Goal: Information Seeking & Learning: Learn about a topic

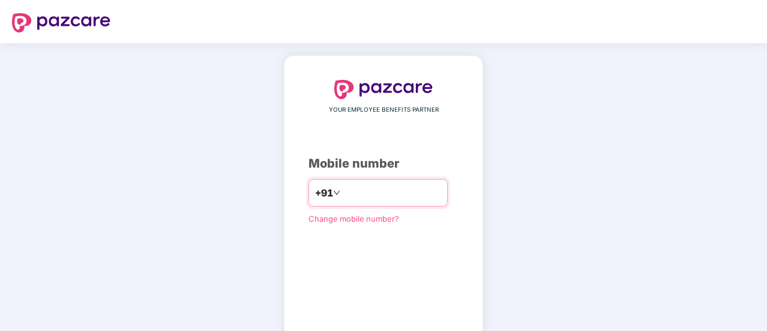
click at [343, 190] on input "number" at bounding box center [392, 192] width 98 height 19
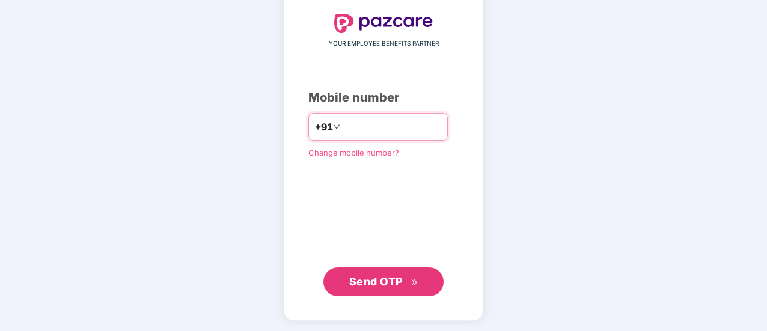
type input "**********"
click at [401, 281] on span "Send OTP" at bounding box center [375, 281] width 53 height 13
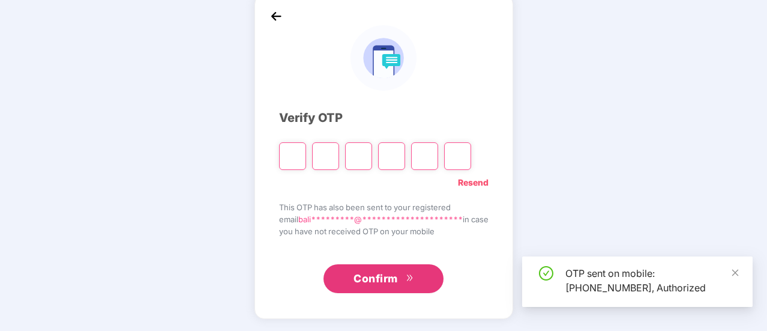
scroll to position [60, 0]
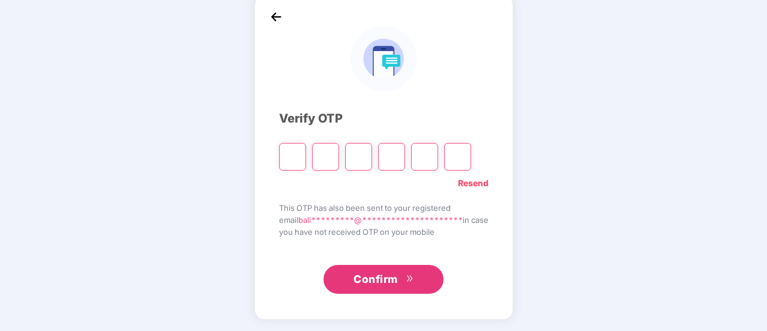
type input "*"
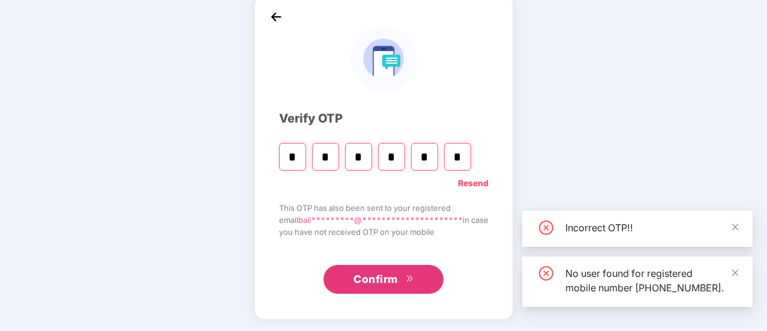
type input "*"
click at [391, 283] on span "Confirm" at bounding box center [375, 279] width 44 height 17
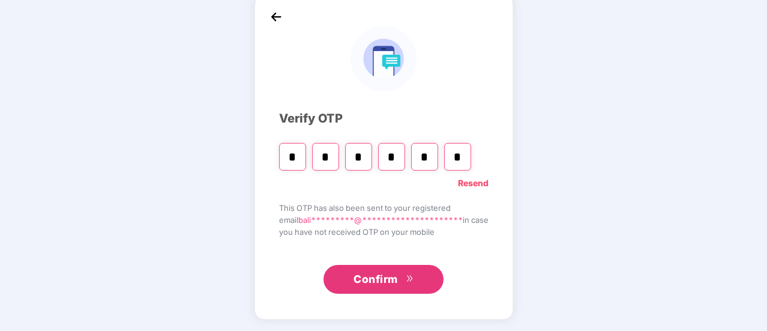
click at [322, 152] on input "*" at bounding box center [325, 157] width 27 height 28
type input "*"
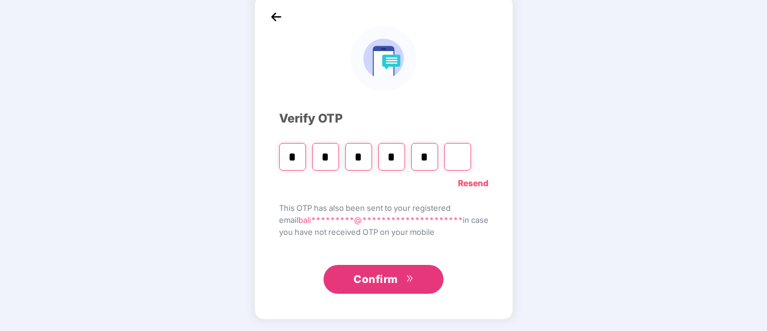
type input "*"
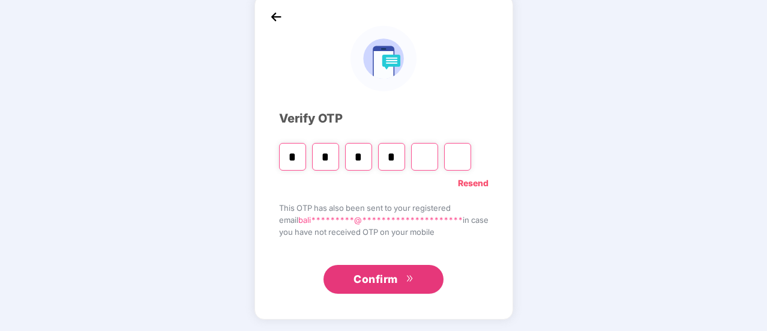
type input "*"
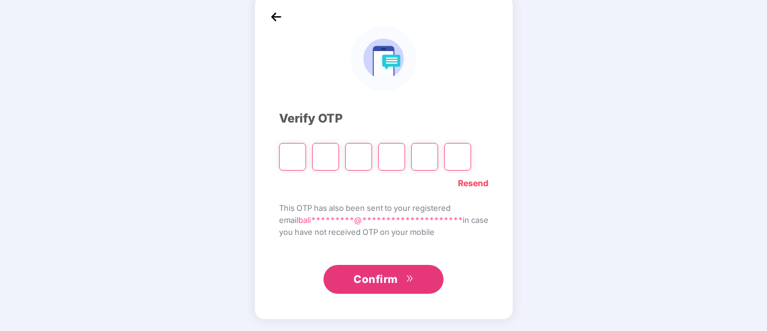
type input "*"
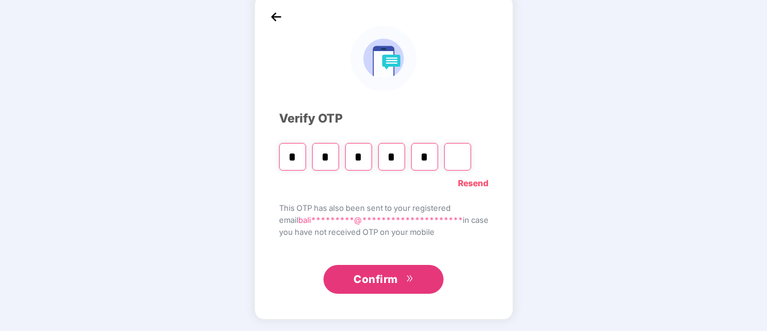
type input "*"
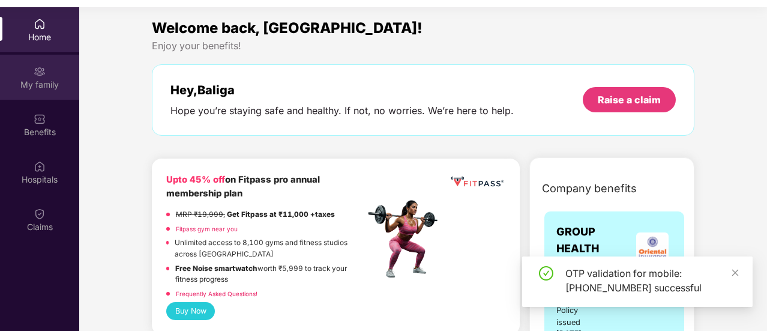
click at [58, 81] on div "My family" at bounding box center [39, 85] width 79 height 12
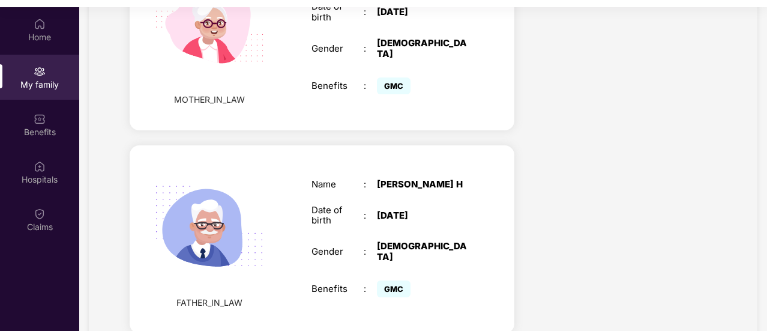
scroll to position [911, 0]
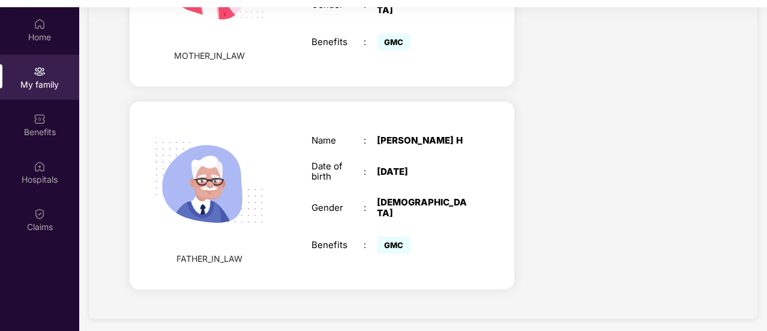
drag, startPoint x: 241, startPoint y: 193, endPoint x: 244, endPoint y: 184, distance: 9.5
click at [240, 193] on img at bounding box center [209, 182] width 139 height 139
click at [301, 179] on div "Name : [PERSON_NAME] H Date of birth : [DEMOGRAPHIC_DATA] Gender : [DEMOGRAPHIC…" at bounding box center [389, 195] width 180 height 151
click at [394, 177] on div "[DATE]" at bounding box center [422, 171] width 91 height 11
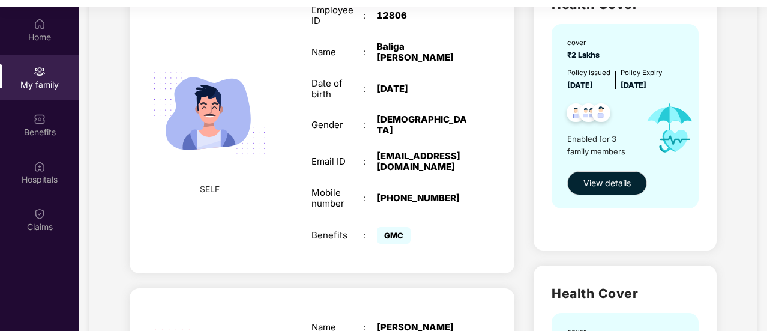
scroll to position [120, 0]
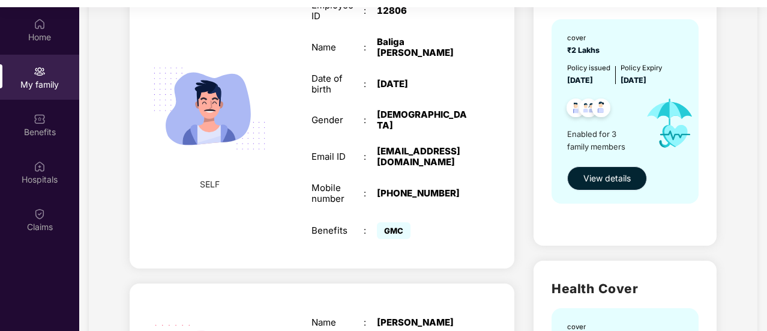
click at [615, 175] on span "View details" at bounding box center [606, 178] width 47 height 13
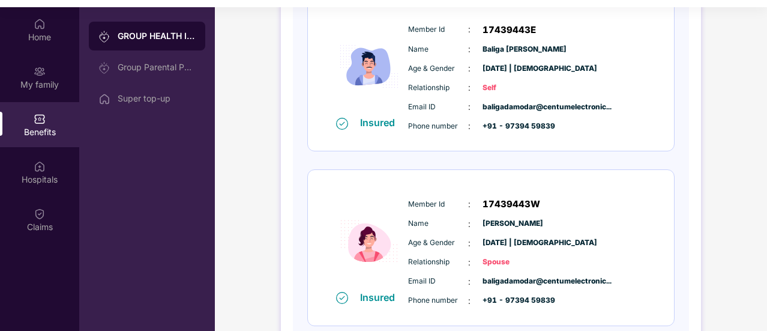
scroll to position [62, 0]
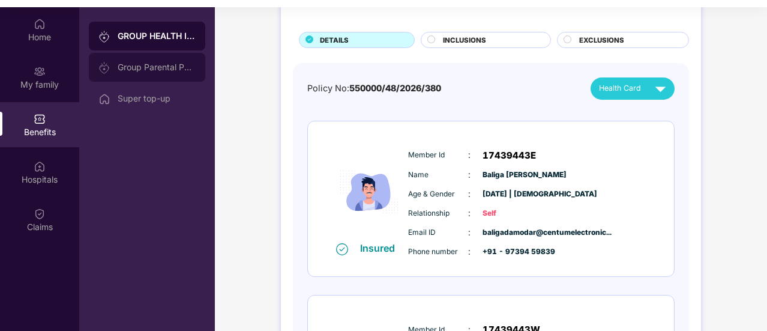
click at [158, 70] on div "Group Parental Policy" at bounding box center [157, 67] width 78 height 10
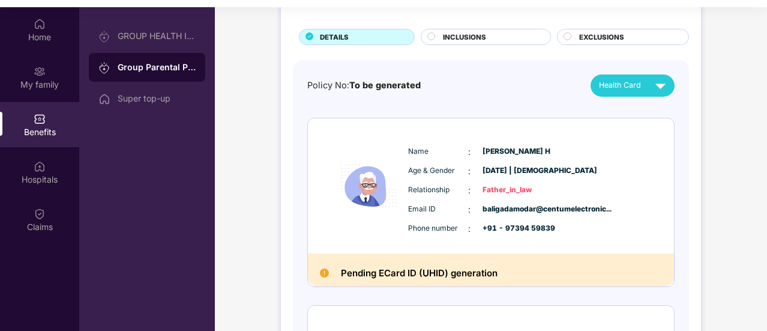
scroll to position [60, 0]
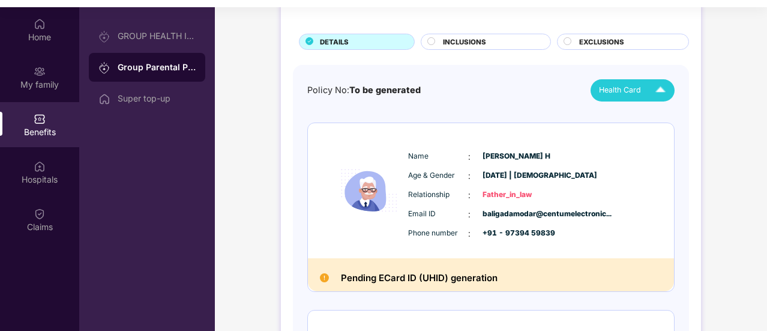
click at [637, 98] on div "Health Card" at bounding box center [635, 90] width 72 height 21
click at [663, 121] on img at bounding box center [658, 117] width 9 height 9
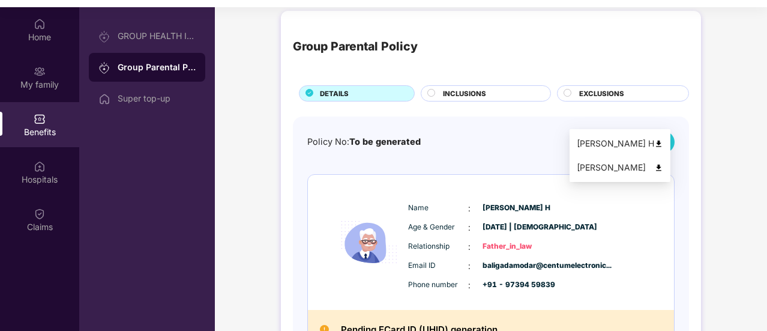
scroll to position [0, 0]
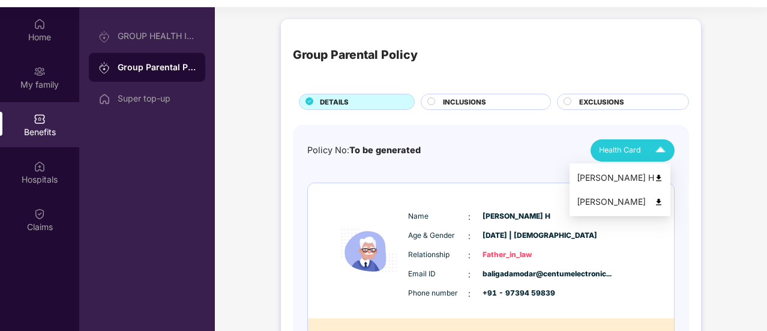
click at [663, 195] on div "[PERSON_NAME]" at bounding box center [619, 201] width 86 height 13
click at [491, 97] on div "INCLUSIONS" at bounding box center [490, 103] width 107 height 13
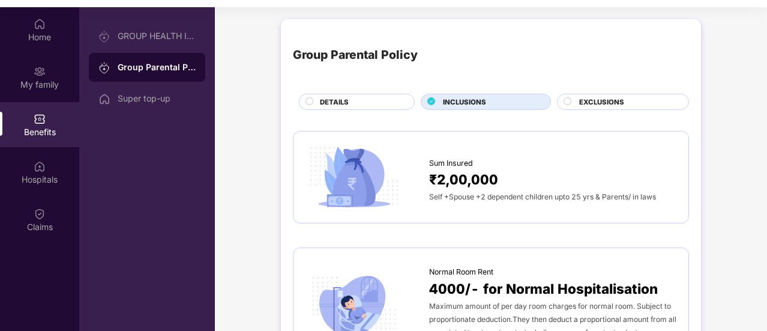
click at [582, 97] on span "EXCLUSIONS" at bounding box center [601, 102] width 45 height 11
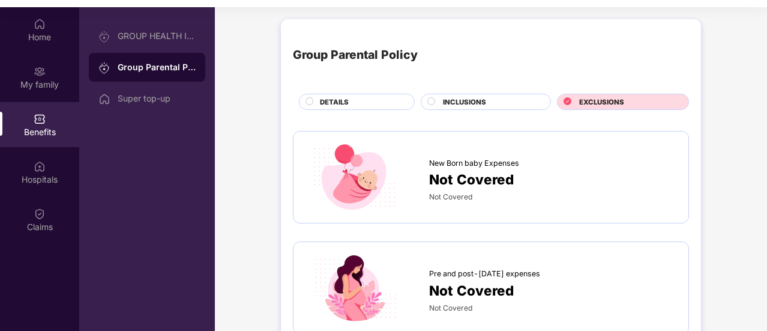
click at [453, 101] on span "INCLUSIONS" at bounding box center [464, 102] width 43 height 11
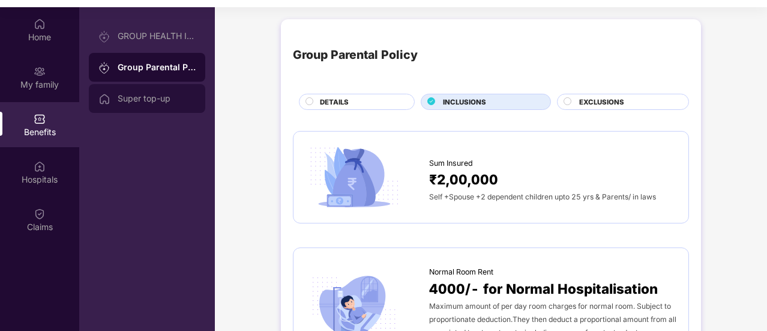
click at [117, 91] on div "Super top-up" at bounding box center [147, 98] width 116 height 29
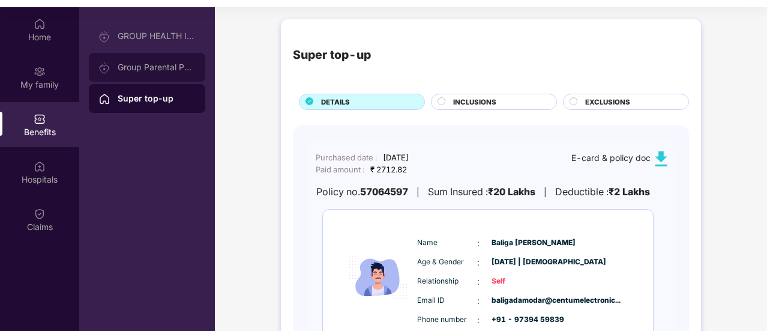
click at [146, 57] on div "Group Parental Policy" at bounding box center [147, 67] width 116 height 29
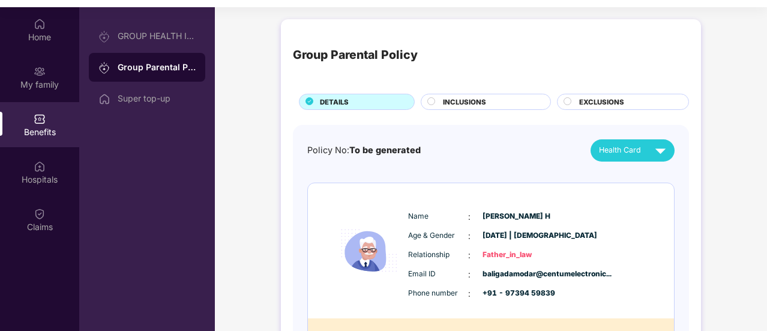
click at [480, 91] on div "Group Parental Policy DETAILS INCLUSIONS EXCLUSIONS" at bounding box center [491, 70] width 396 height 79
click at [479, 98] on span "INCLUSIONS" at bounding box center [464, 102] width 43 height 11
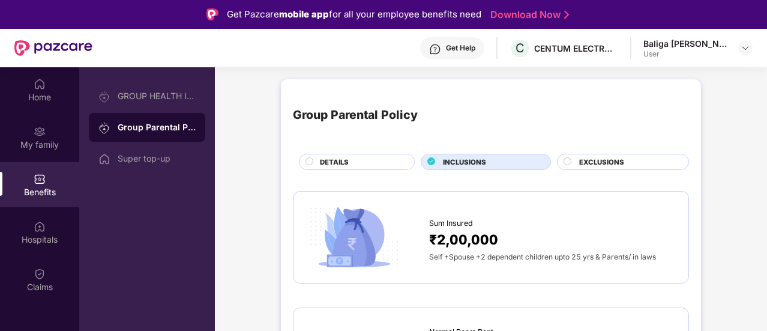
drag, startPoint x: 579, startPoint y: 157, endPoint x: 573, endPoint y: 157, distance: 6.6
click at [576, 158] on div "EXCLUSIONS" at bounding box center [627, 163] width 109 height 13
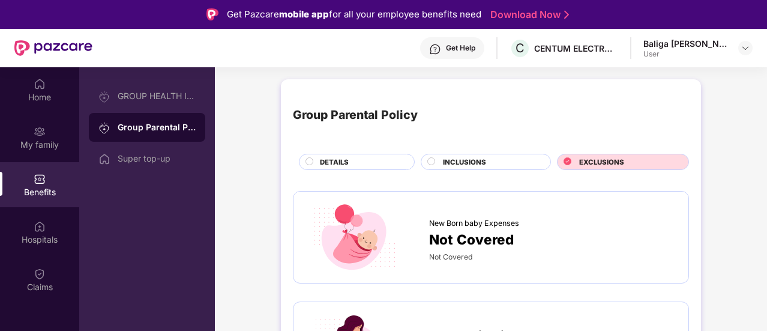
click at [475, 167] on div "INCLUSIONS" at bounding box center [490, 163] width 107 height 13
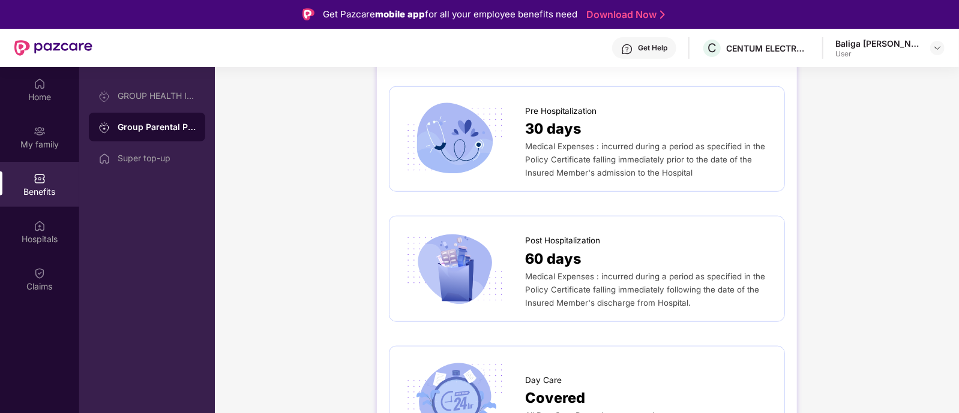
scroll to position [626, 0]
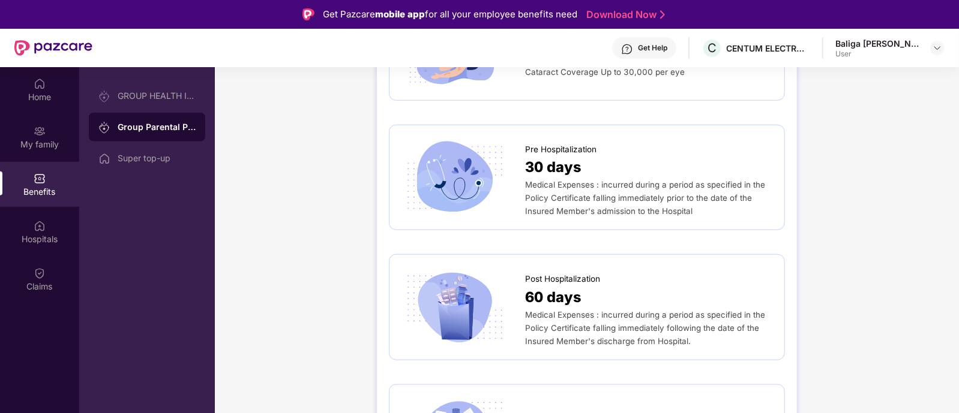
drag, startPoint x: 184, startPoint y: 124, endPoint x: 625, endPoint y: 140, distance: 441.8
click at [626, 140] on div "Pre Hospitalization" at bounding box center [648, 146] width 247 height 19
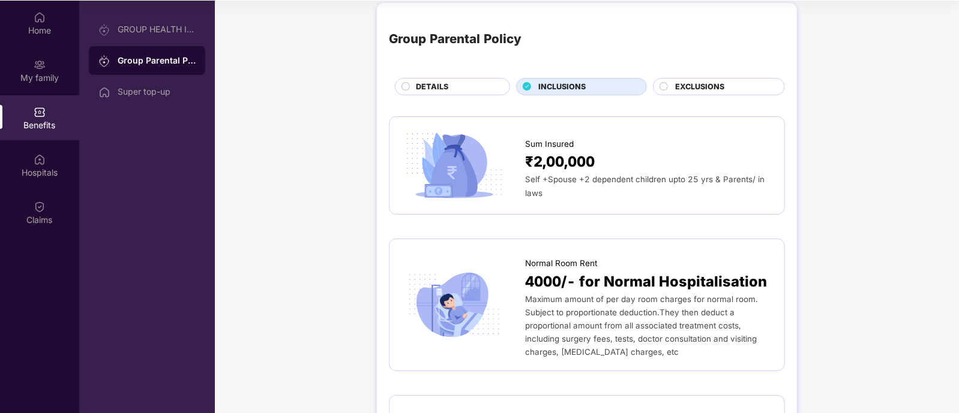
scroll to position [0, 0]
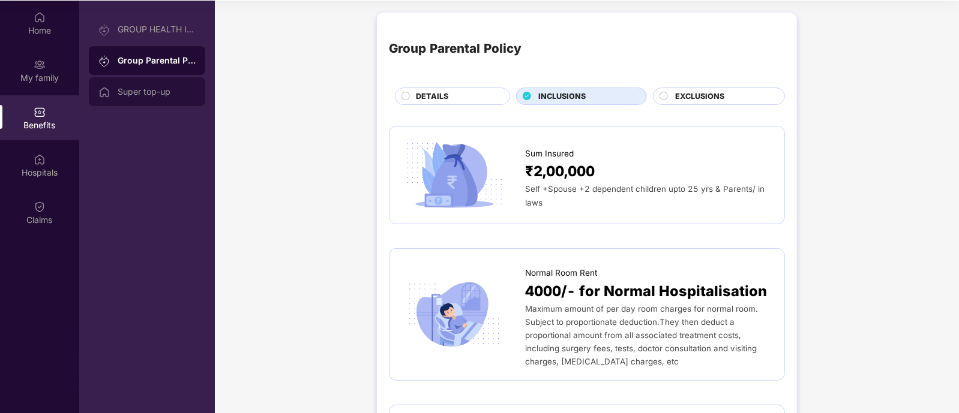
click at [180, 88] on div "Super top-up" at bounding box center [157, 92] width 78 height 10
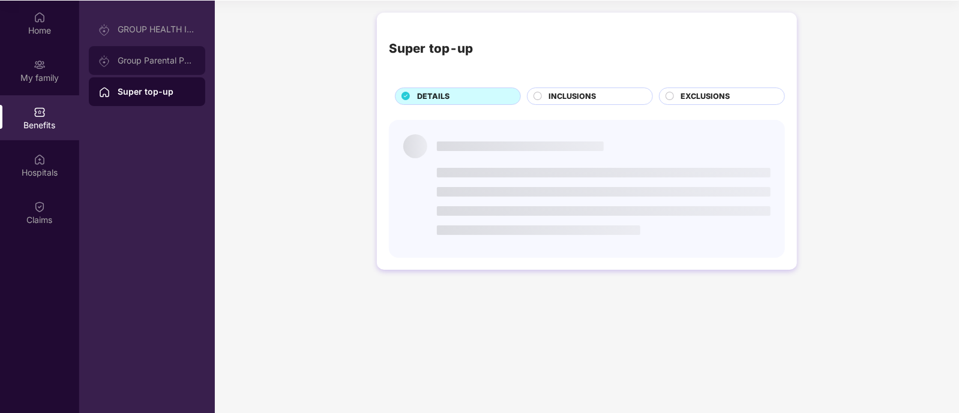
click at [174, 53] on div "Group Parental Policy" at bounding box center [147, 60] width 116 height 29
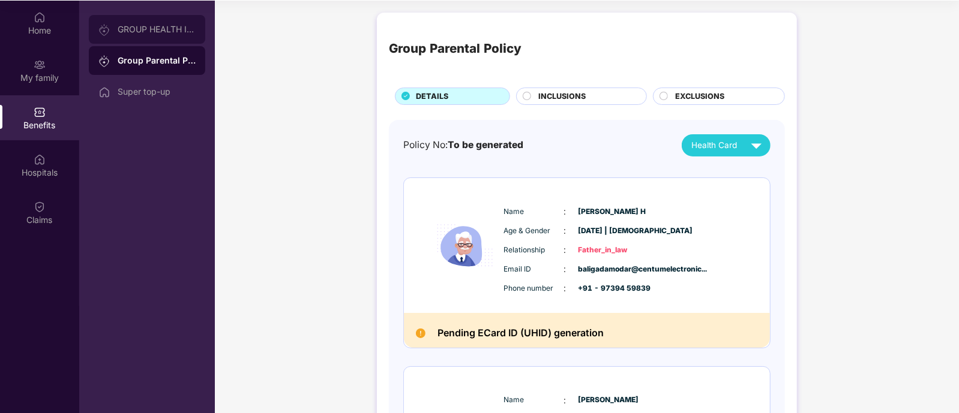
click at [180, 31] on div "GROUP HEALTH INSURANCE" at bounding box center [157, 30] width 78 height 10
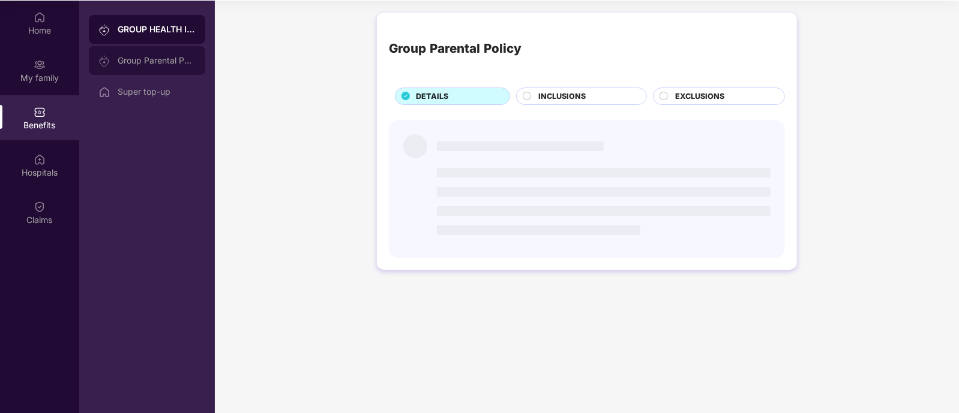
click at [172, 55] on div "Group Parental Policy" at bounding box center [147, 60] width 116 height 29
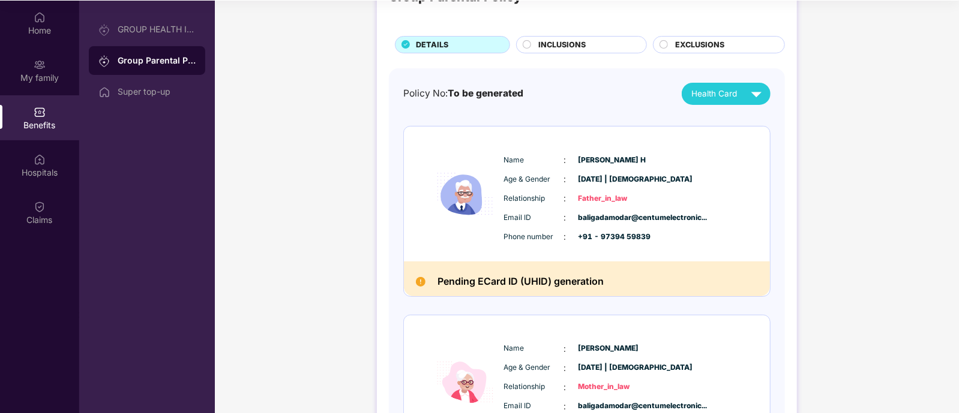
scroll to position [74, 0]
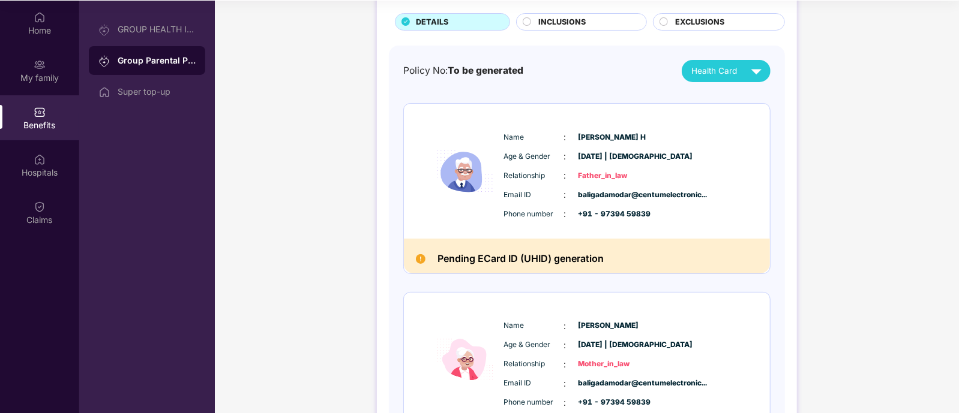
click at [680, 127] on div "Name : [PERSON_NAME] H Age & Gender : [DATE] | [DEMOGRAPHIC_DATA] Relationship …" at bounding box center [623, 176] width 244 height 102
click at [638, 137] on span "[PERSON_NAME] H" at bounding box center [608, 137] width 60 height 11
click at [657, 140] on div "Name : [PERSON_NAME]" at bounding box center [623, 137] width 238 height 13
click at [630, 143] on div "Name : [PERSON_NAME] H Age & Gender : [DATE] | [DEMOGRAPHIC_DATA] Relationship …" at bounding box center [623, 176] width 244 height 102
drag, startPoint x: 627, startPoint y: 142, endPoint x: 623, endPoint y: 138, distance: 6.4
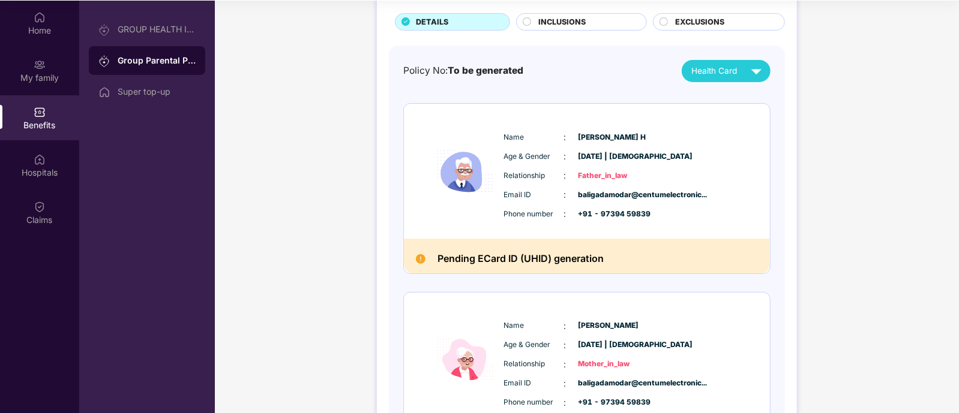
click at [627, 142] on span "[PERSON_NAME] H" at bounding box center [608, 137] width 60 height 11
drag, startPoint x: 622, startPoint y: 136, endPoint x: 615, endPoint y: 135, distance: 7.2
click at [621, 136] on span "[PERSON_NAME] H" at bounding box center [608, 137] width 60 height 11
click at [614, 135] on span "[PERSON_NAME] H" at bounding box center [608, 137] width 60 height 11
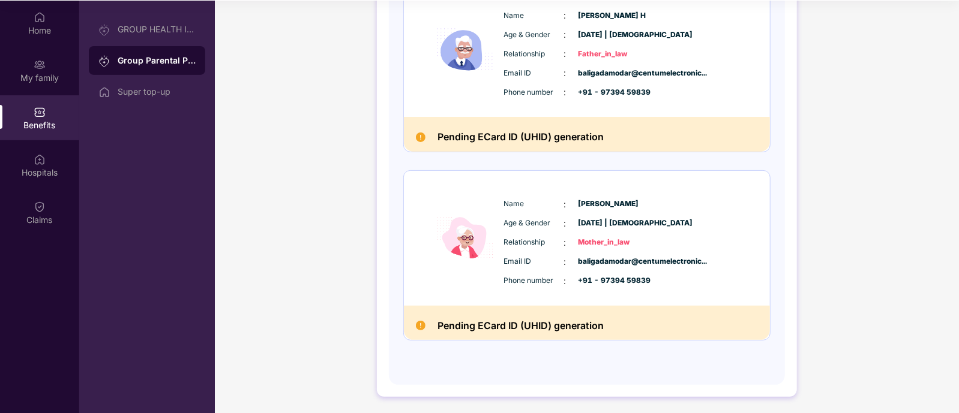
scroll to position [121, 0]
